Goal: Task Accomplishment & Management: Manage account settings

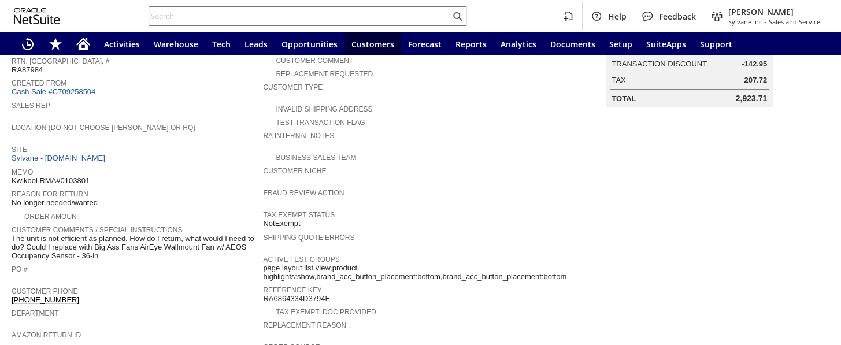
scroll to position [35, 0]
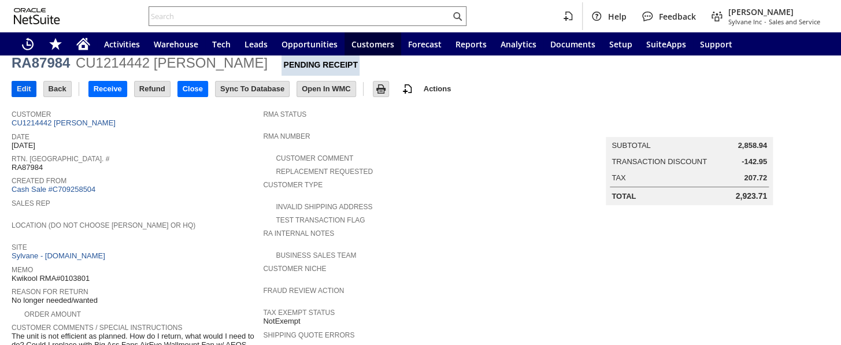
click at [20, 87] on input "Edit" at bounding box center [24, 89] width 24 height 15
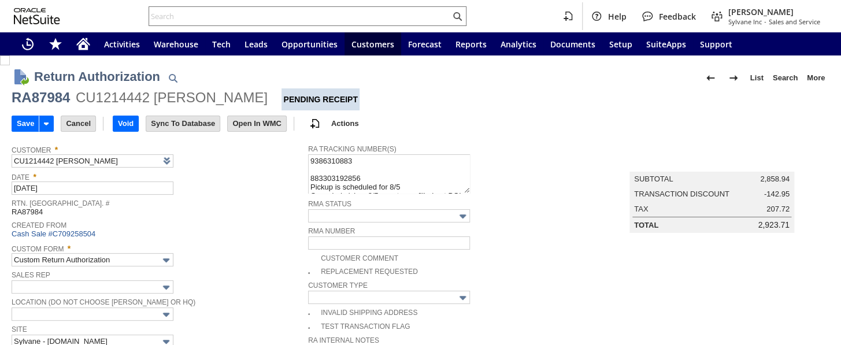
type input "Add"
type input "Copy Previous"
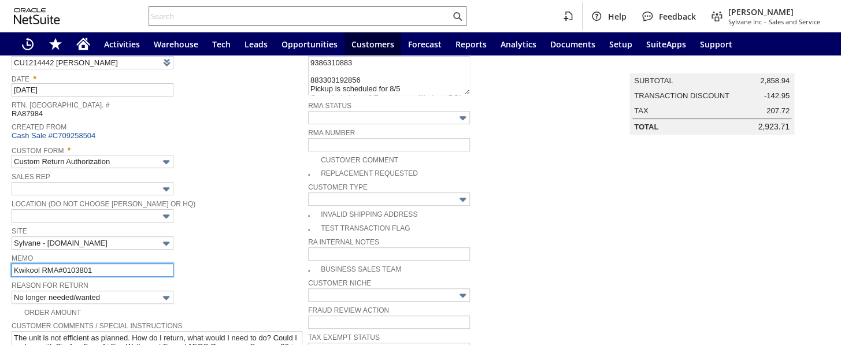
click at [111, 267] on input "Kwikool RMA#0103801" at bounding box center [93, 270] width 162 height 13
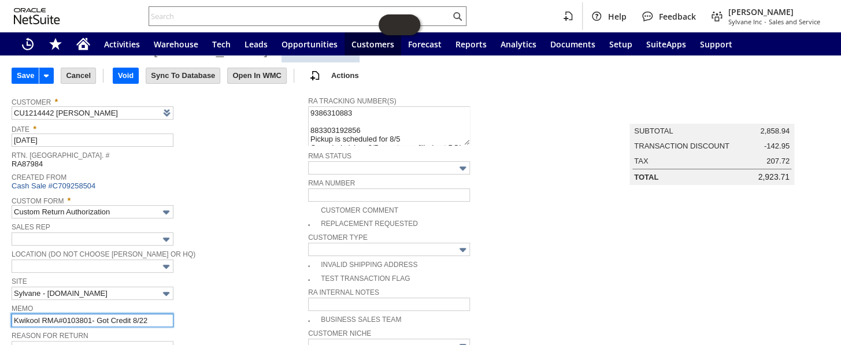
scroll to position [0, 0]
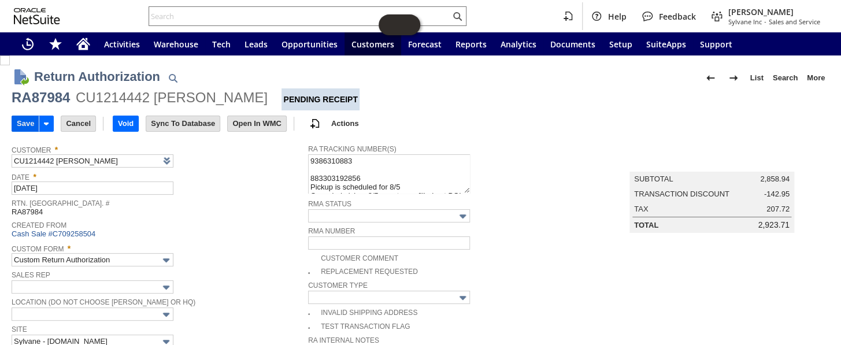
type input "Kwikool RMA#0103801- Got Credit 8/22"
click at [24, 121] on input "Save" at bounding box center [25, 123] width 27 height 15
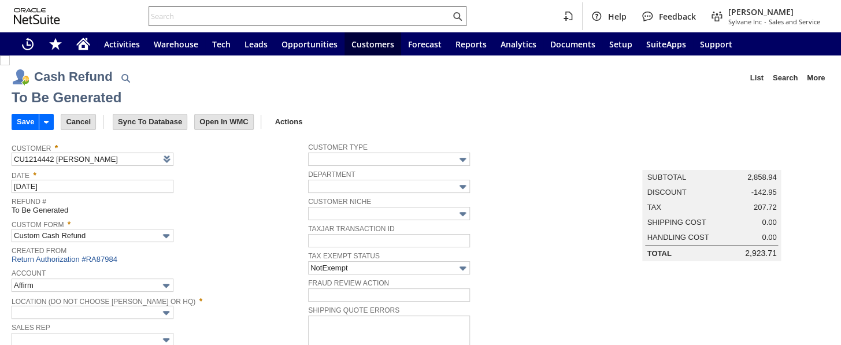
type input "Headquarters : Head...s : Pending Testing"
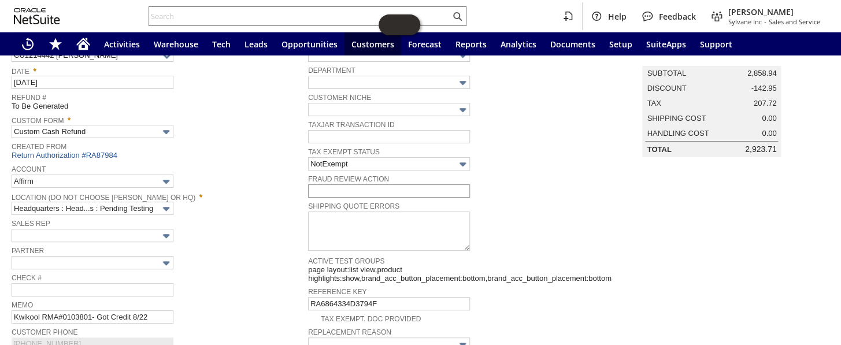
scroll to position [53, 0]
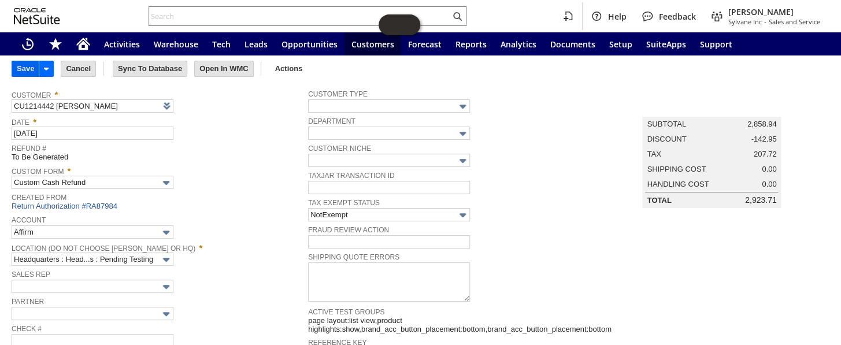
click at [23, 64] on input "Save" at bounding box center [25, 68] width 27 height 15
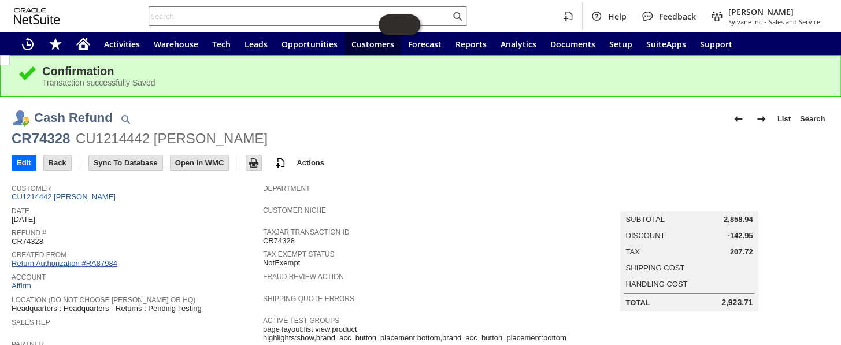
click at [74, 259] on link "Return Authorization #RA87984" at bounding box center [65, 263] width 106 height 9
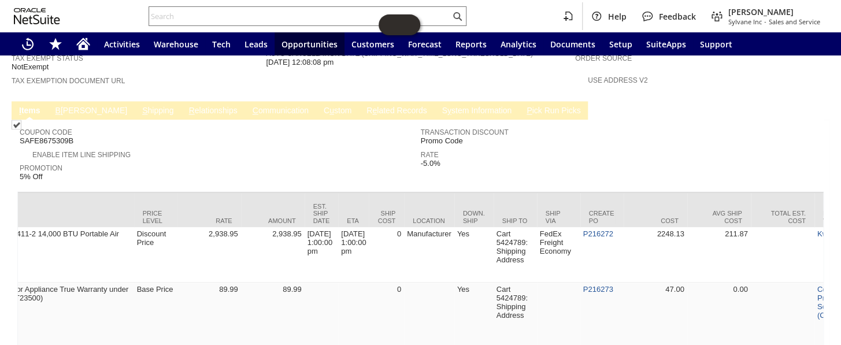
scroll to position [0, 594]
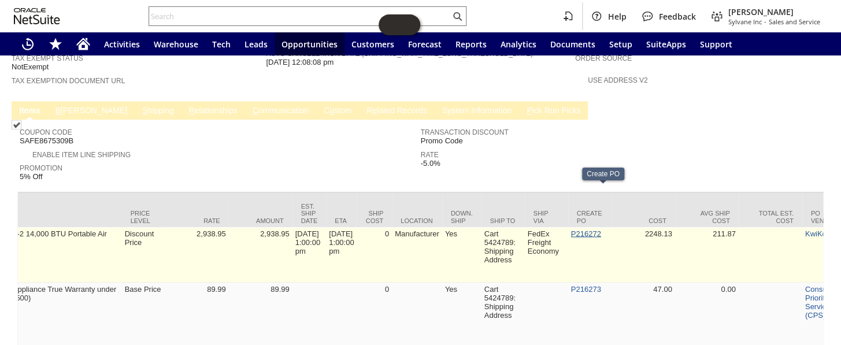
click at [597, 229] on link "P216272" at bounding box center [586, 233] width 30 height 9
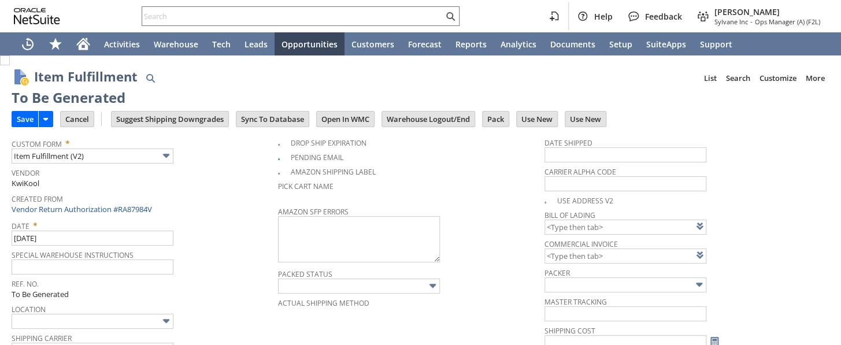
type input "0.00"
click at [23, 118] on input "Save" at bounding box center [25, 119] width 26 height 15
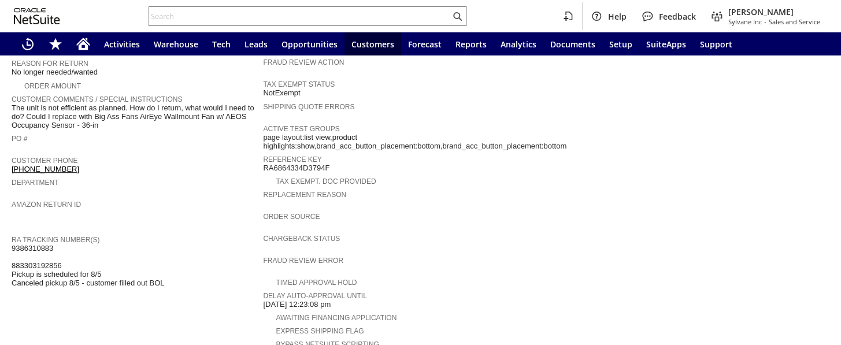
scroll to position [157, 0]
